Goal: Find specific page/section: Find specific page/section

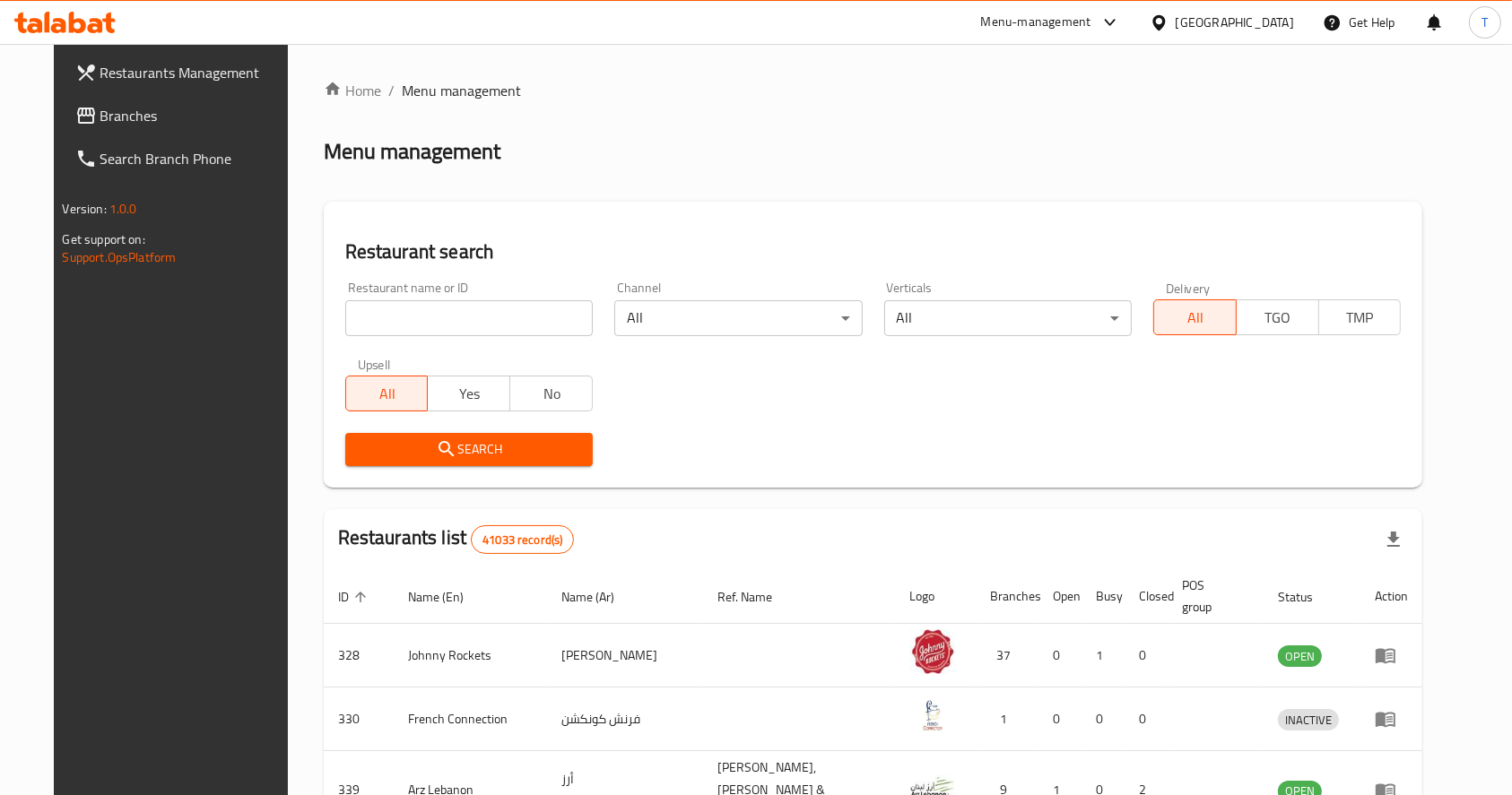
click at [100, 110] on span "Branches" at bounding box center [196, 115] width 192 height 21
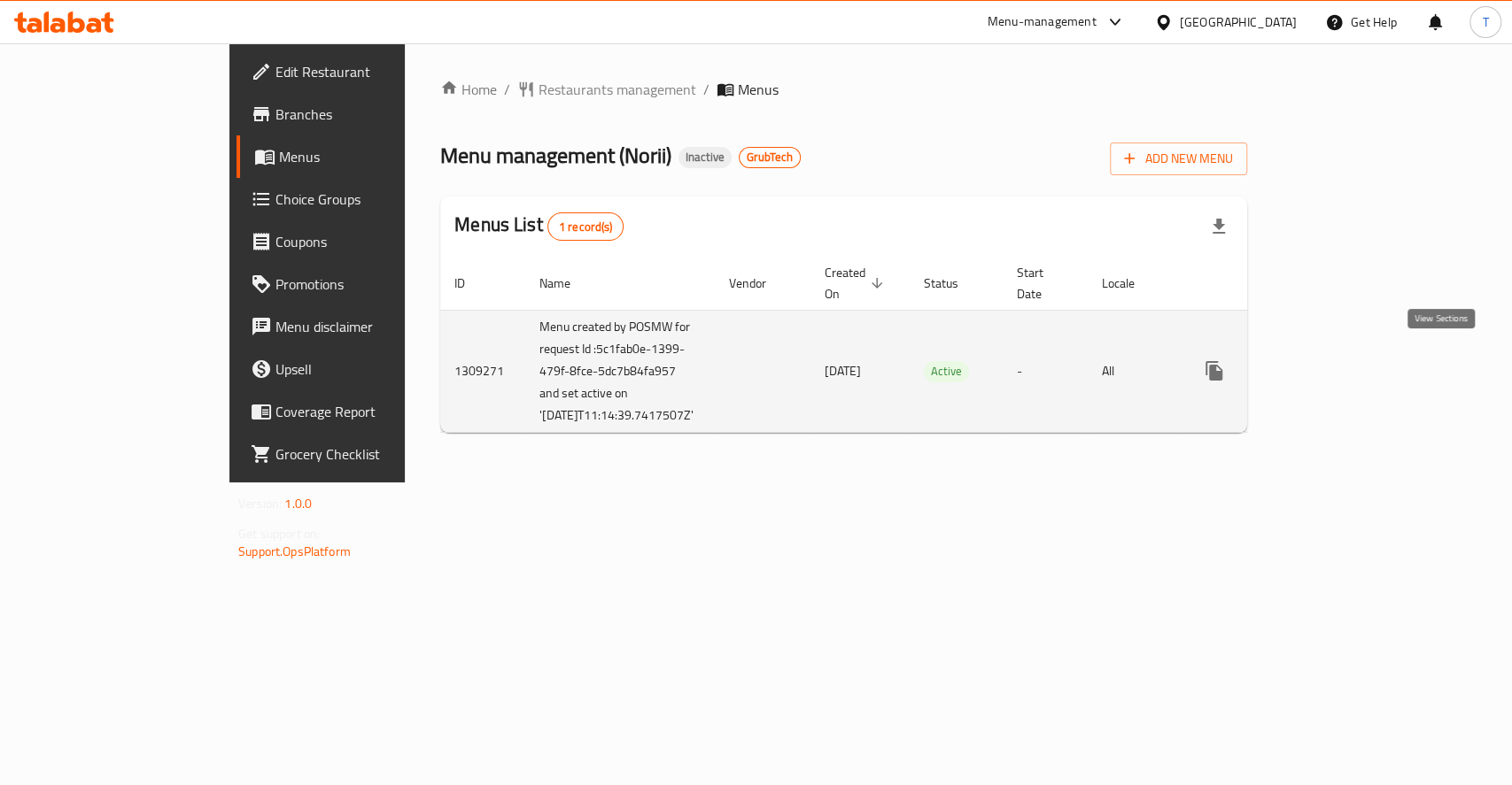
click at [1352, 367] on icon "enhanced table" at bounding box center [1342, 371] width 21 height 21
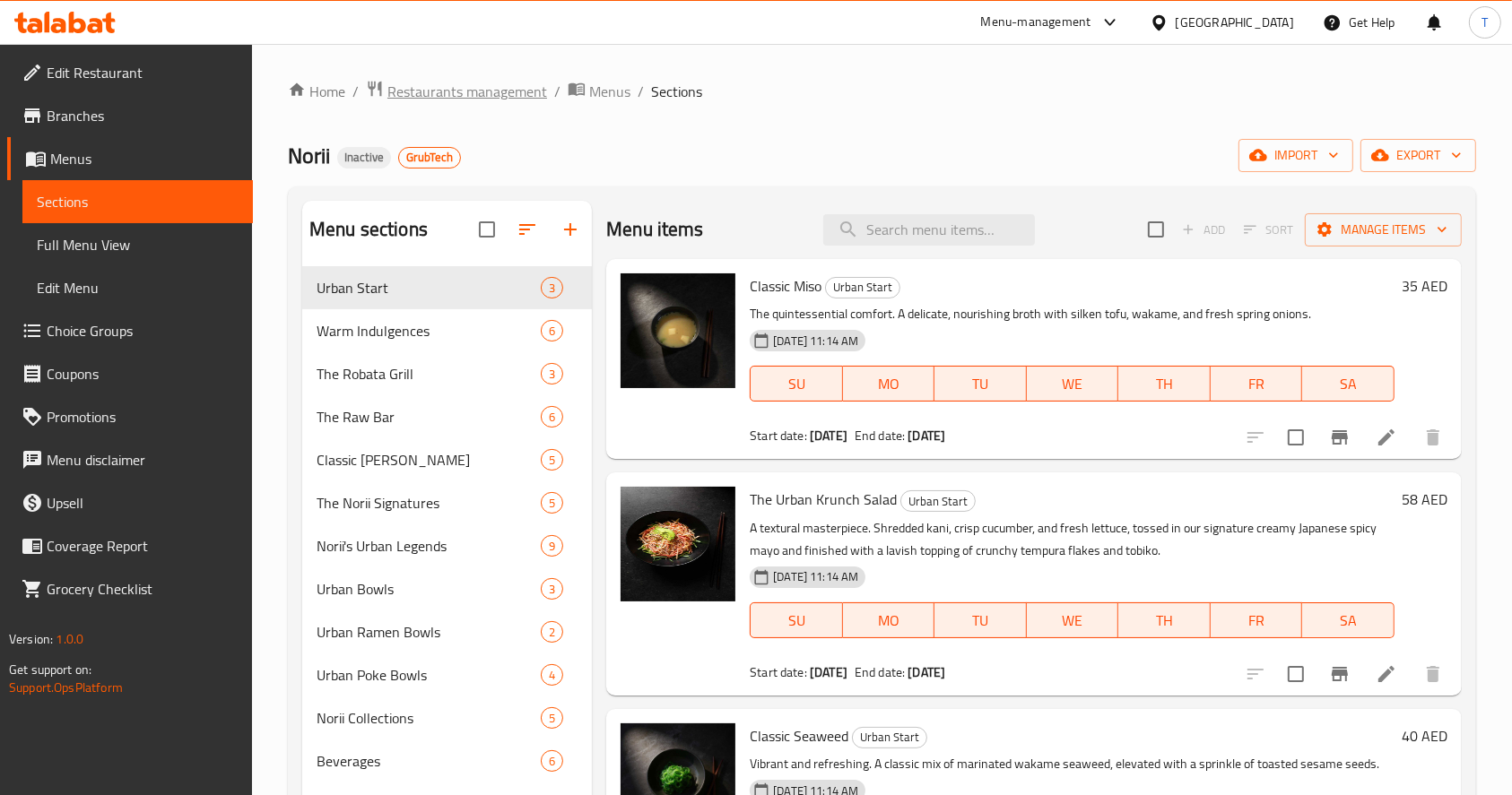
click at [472, 89] on span "Restaurants management" at bounding box center [467, 91] width 160 height 21
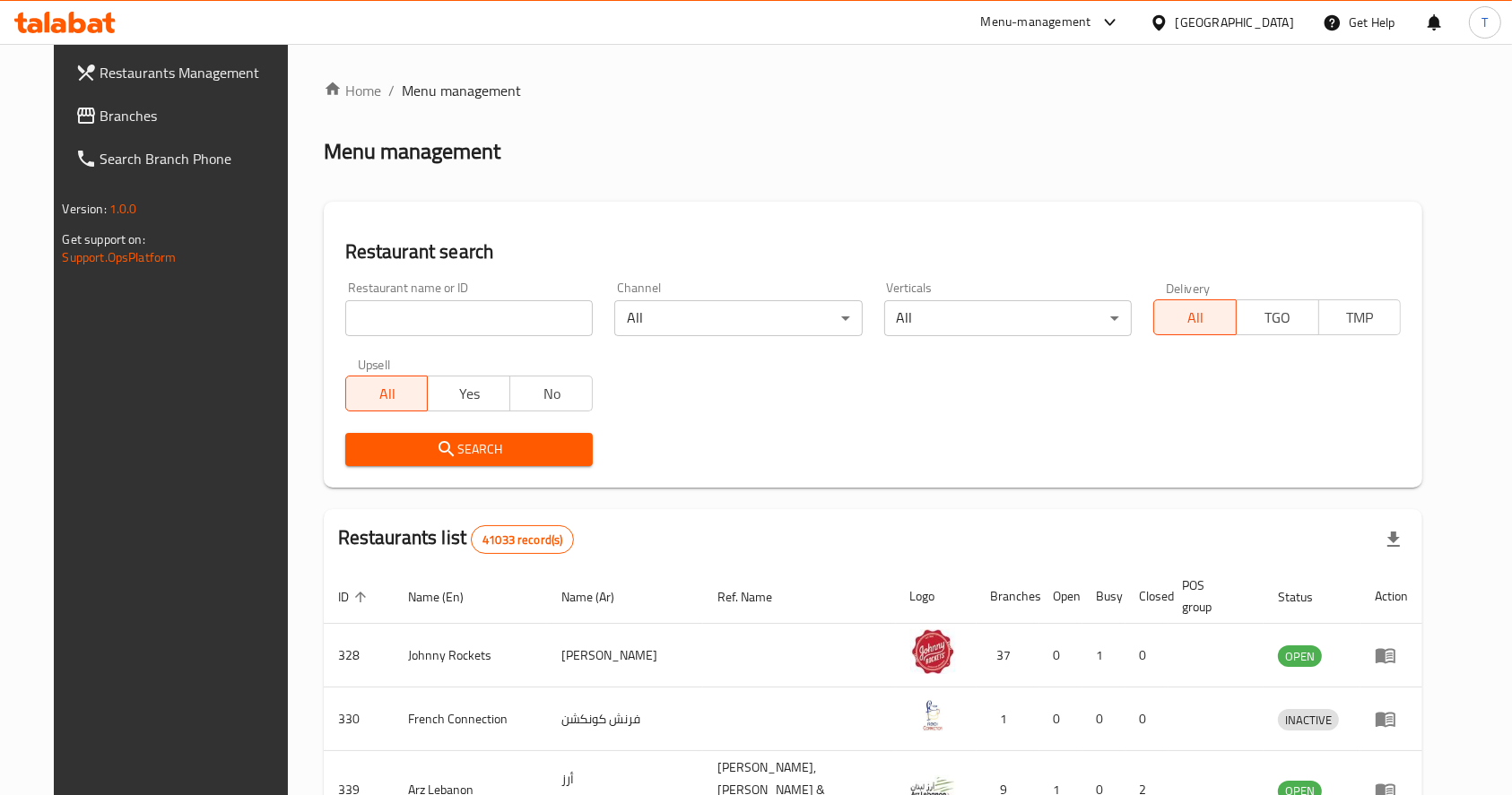
click at [100, 118] on span "Branches" at bounding box center [196, 115] width 192 height 21
